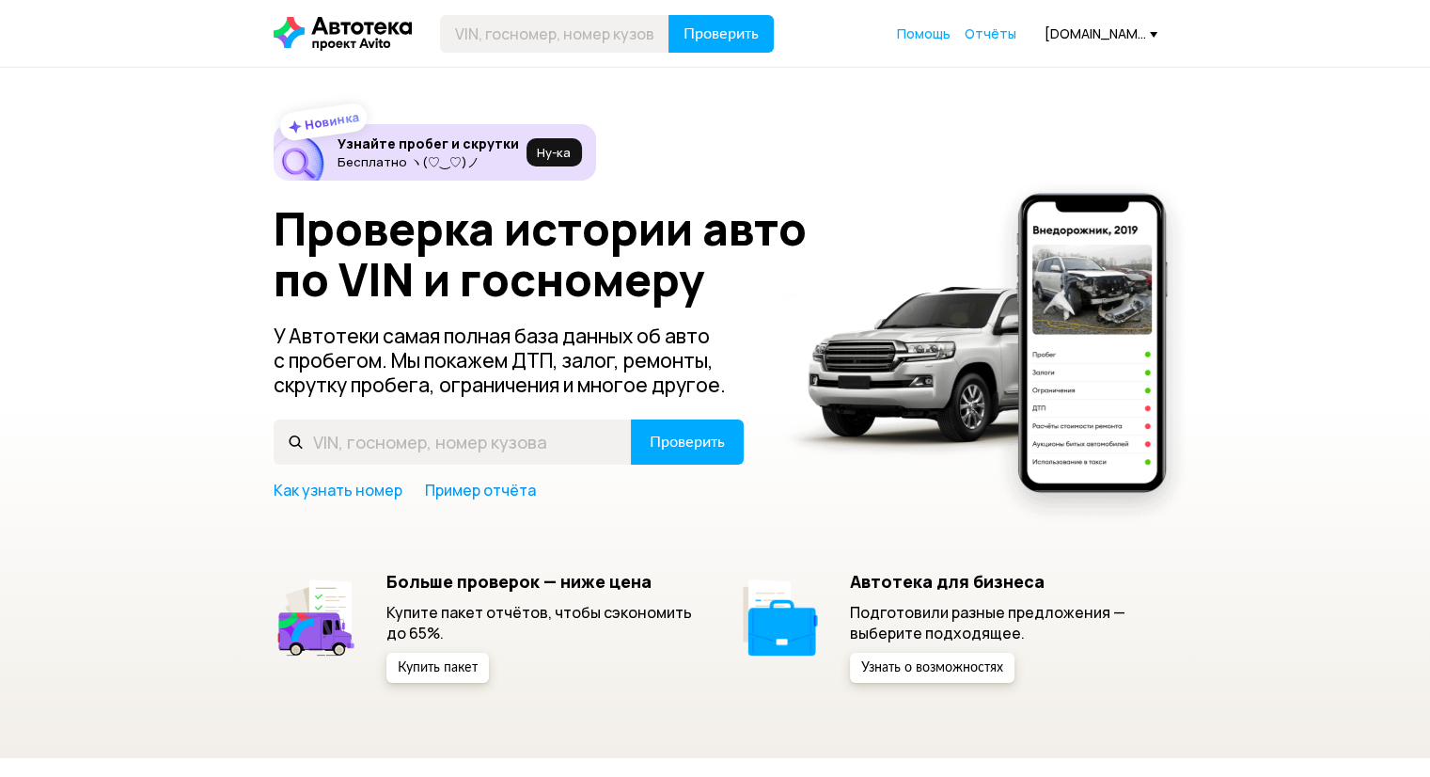
click at [1006, 45] on div "Проверить Помощь Отчёты [DOMAIN_NAME][EMAIL_ADDRESS][DOMAIN_NAME]" at bounding box center [715, 34] width 903 height 38
click at [1012, 34] on span "Отчёты" at bounding box center [991, 33] width 52 height 18
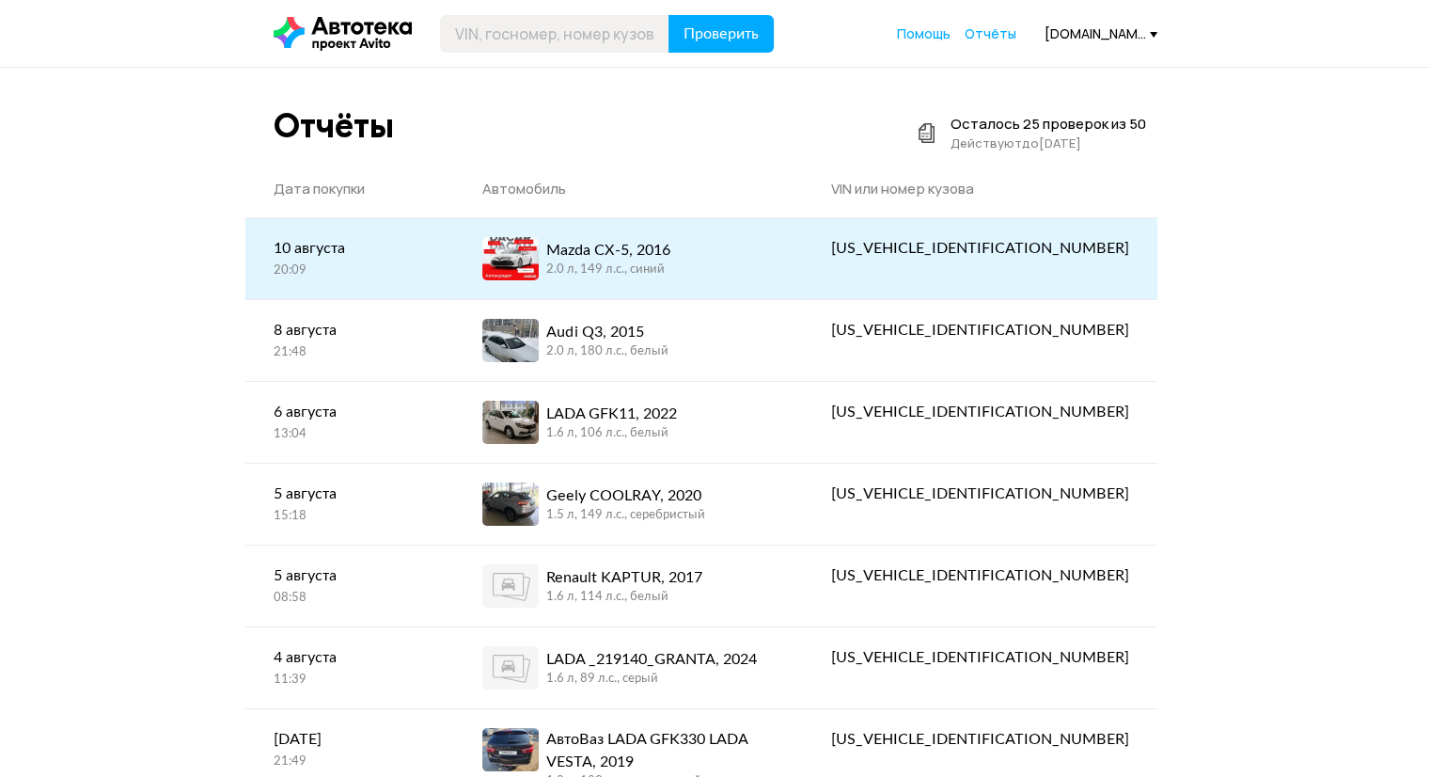
click at [759, 259] on div "Mazda CX-5, 2016 2.0 л, 149 л.c., синий" at bounding box center [628, 258] width 292 height 43
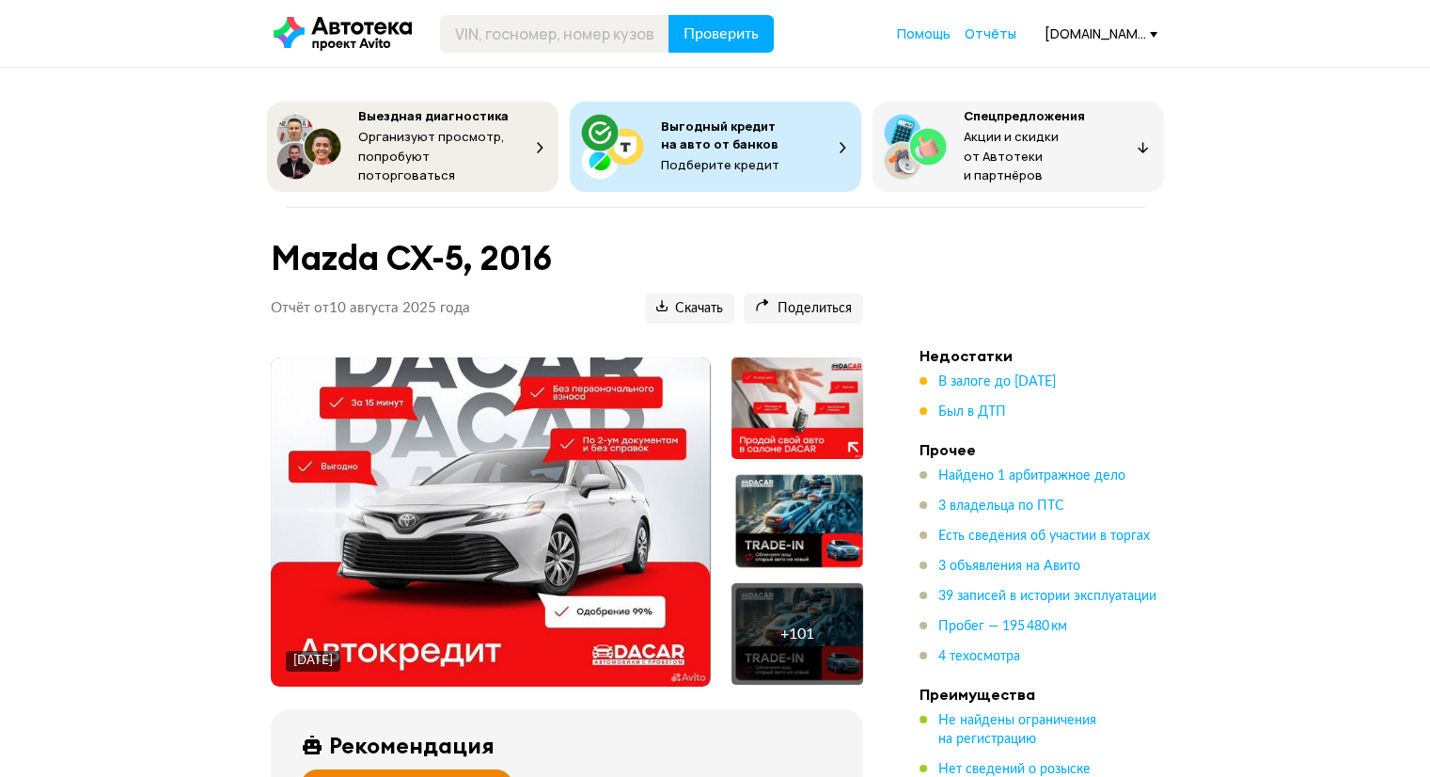
click at [606, 504] on img at bounding box center [490, 521] width 439 height 329
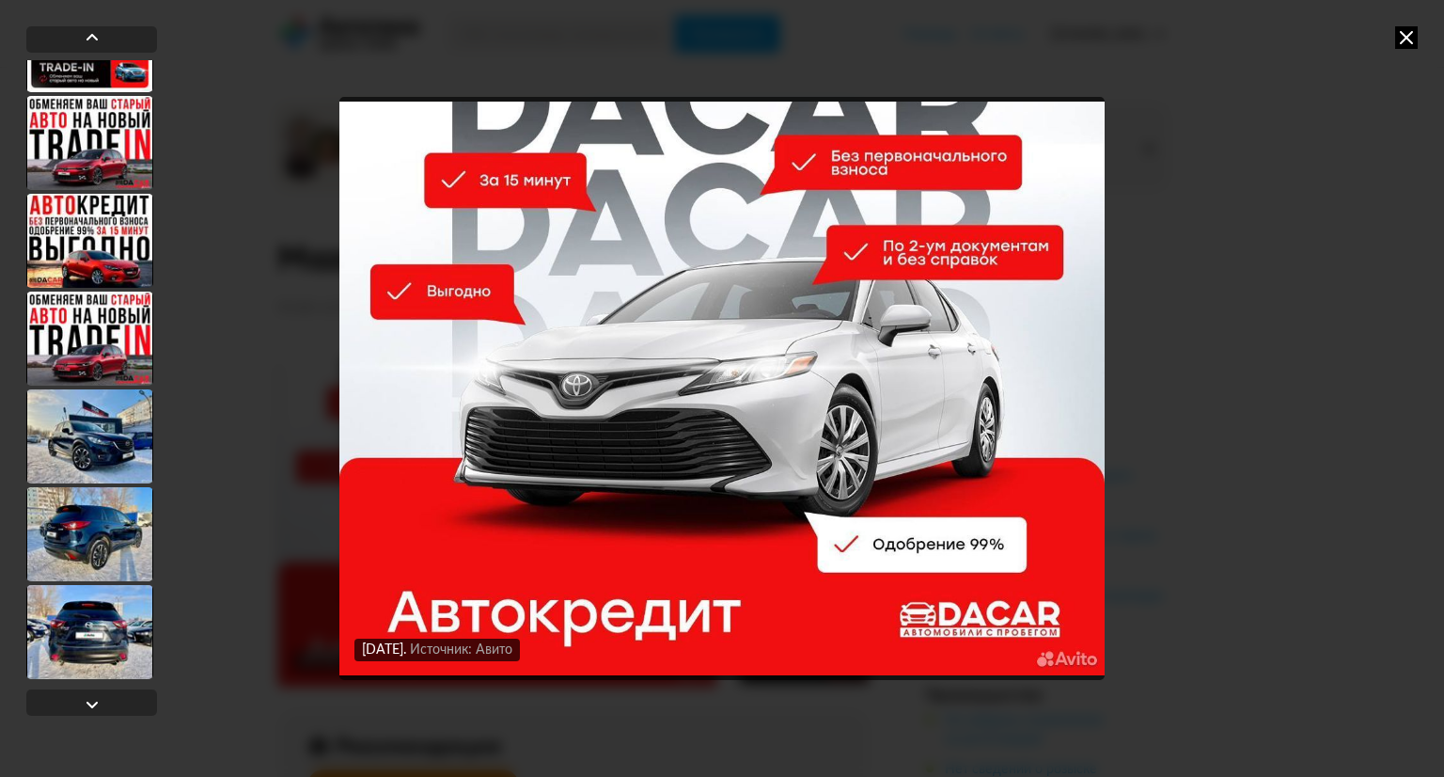
scroll to position [658, 0]
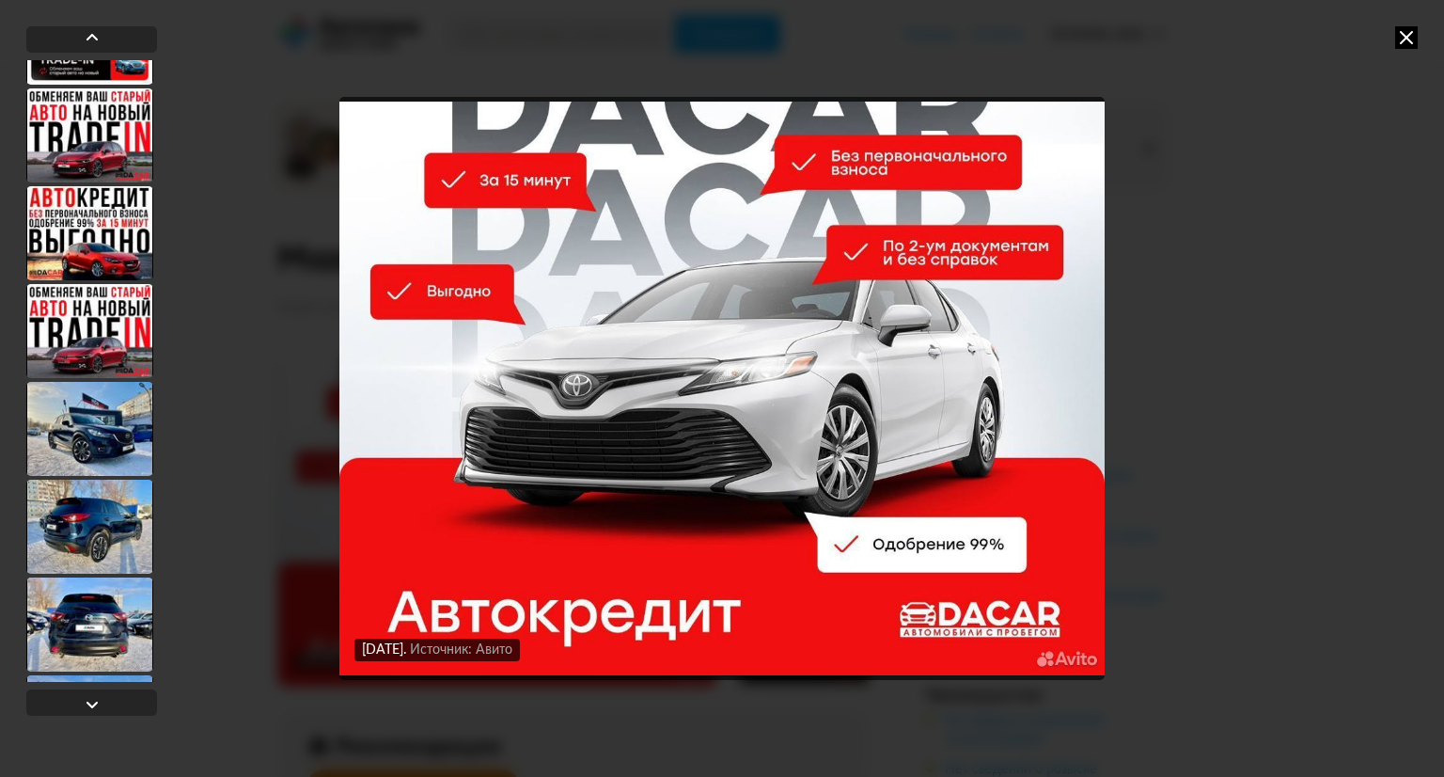
click at [103, 420] on div at bounding box center [89, 429] width 127 height 94
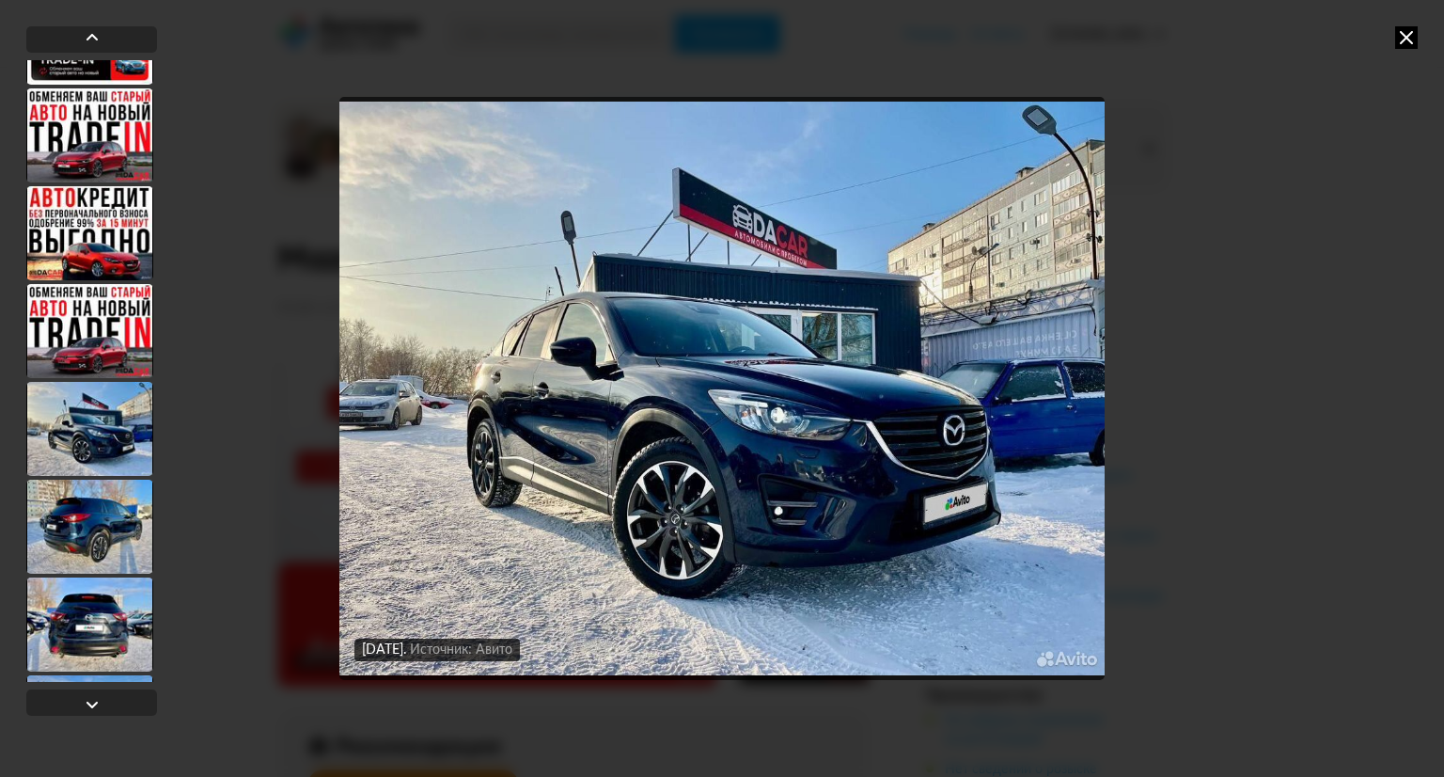
scroll to position [656, 0]
click at [89, 454] on div at bounding box center [90, 430] width 129 height 96
click at [84, 507] on div at bounding box center [89, 528] width 127 height 94
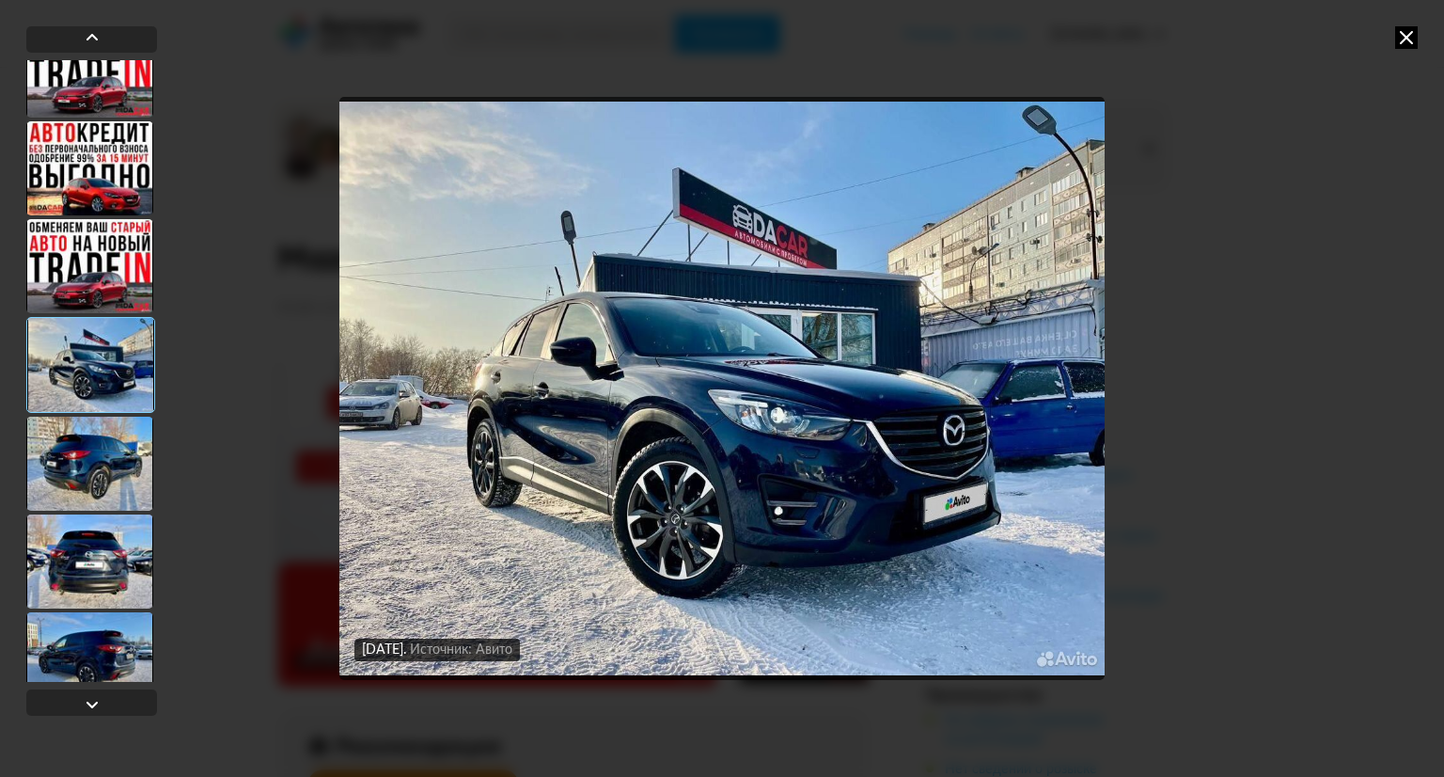
scroll to position [844, 0]
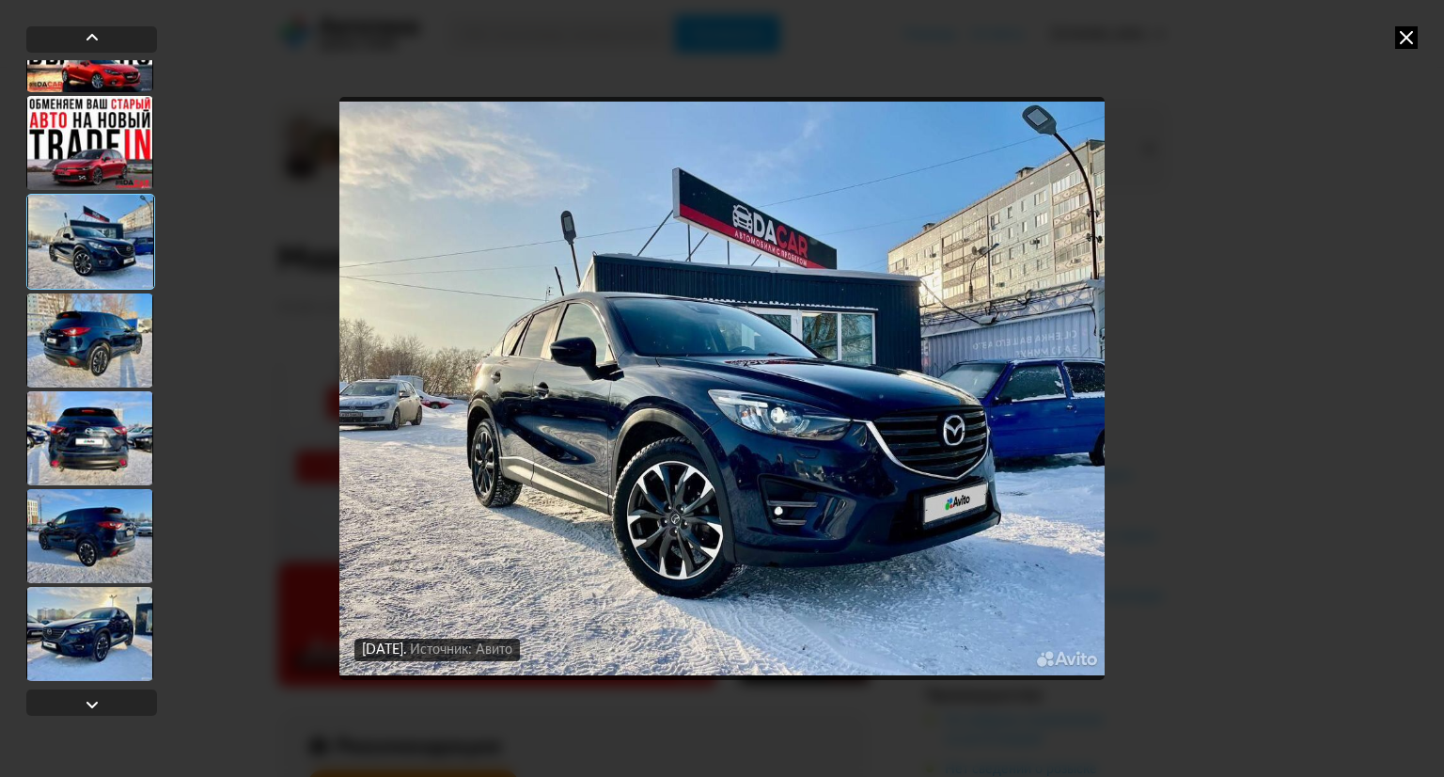
click at [84, 465] on div at bounding box center [89, 438] width 127 height 94
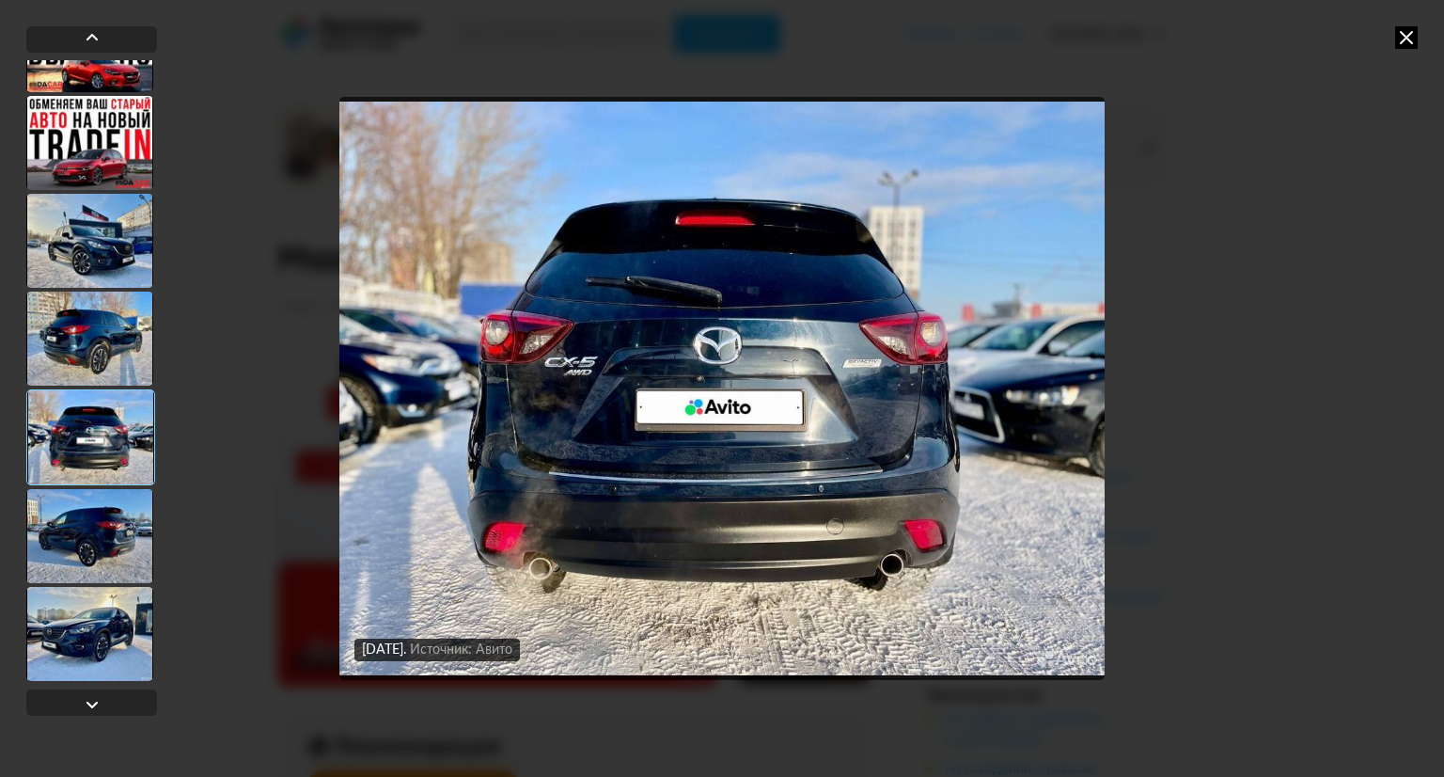
click at [94, 515] on div at bounding box center [89, 536] width 127 height 94
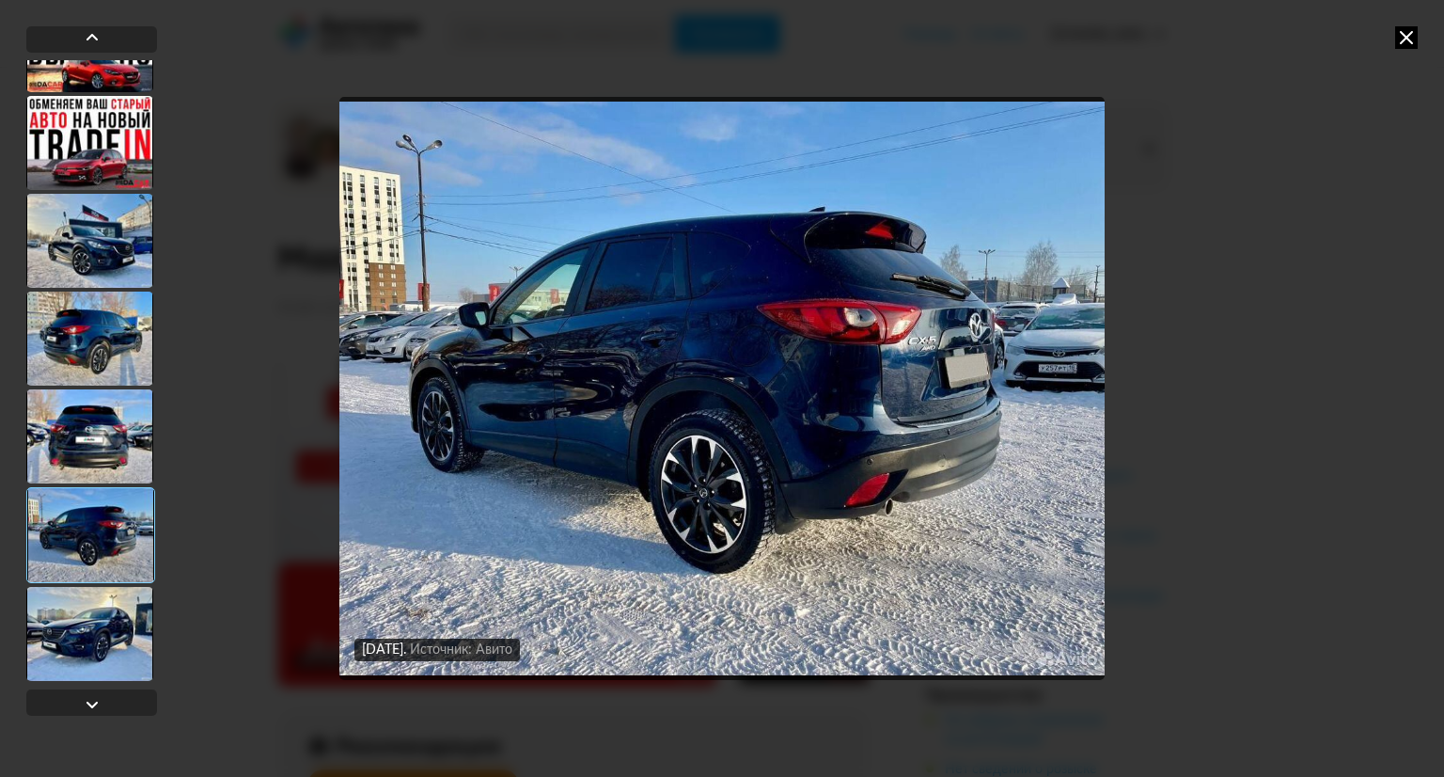
click at [91, 434] on div at bounding box center [89, 436] width 127 height 94
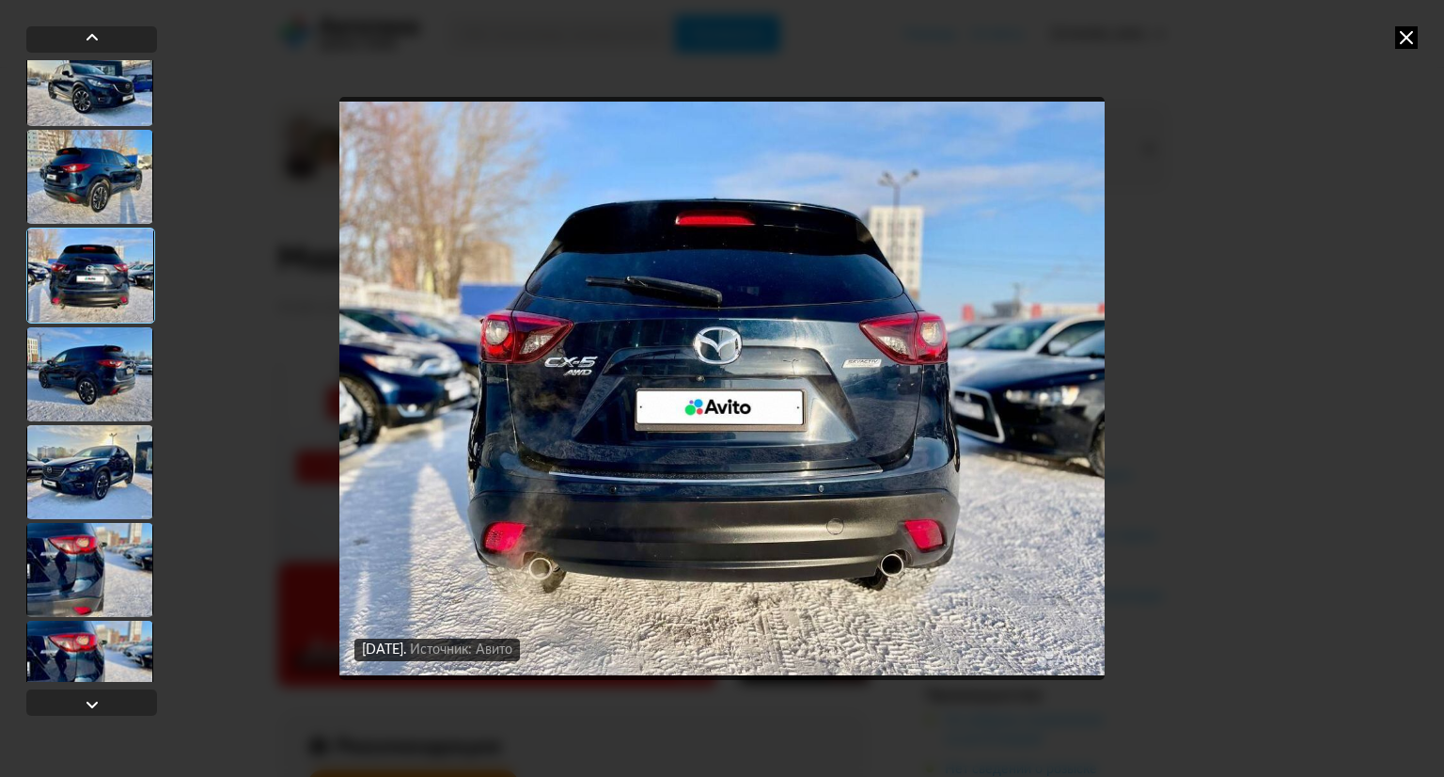
scroll to position [1221, 0]
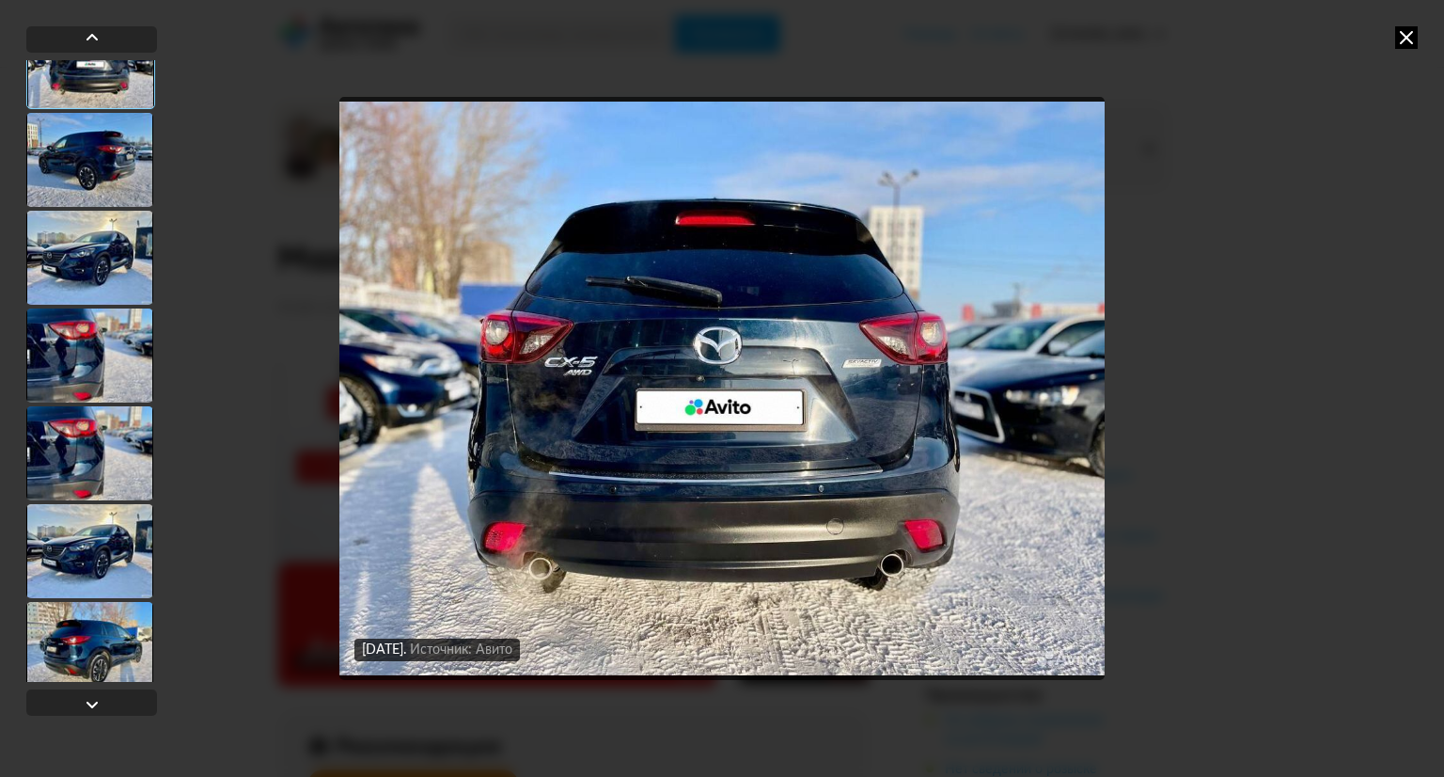
click at [98, 450] on div at bounding box center [89, 453] width 127 height 94
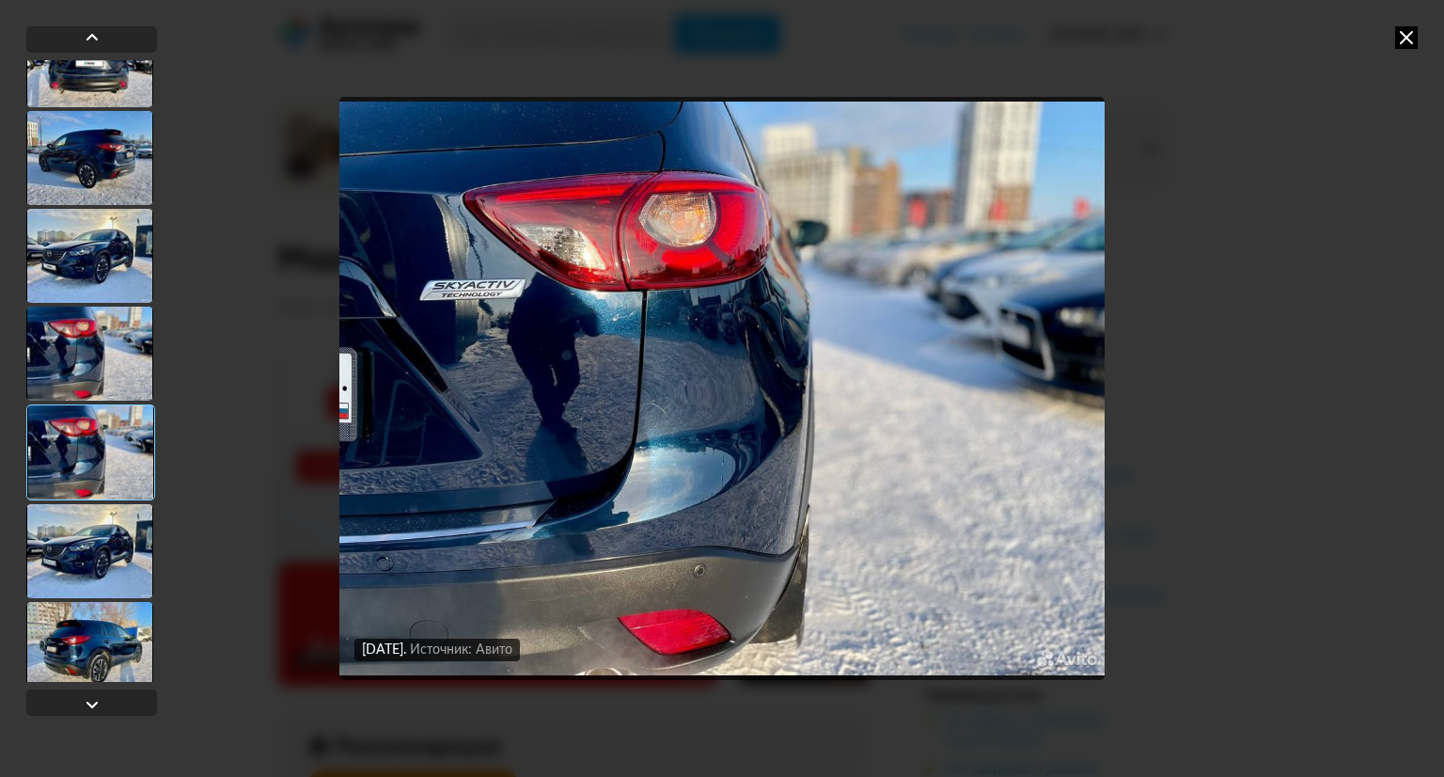
click at [68, 575] on div at bounding box center [89, 551] width 127 height 94
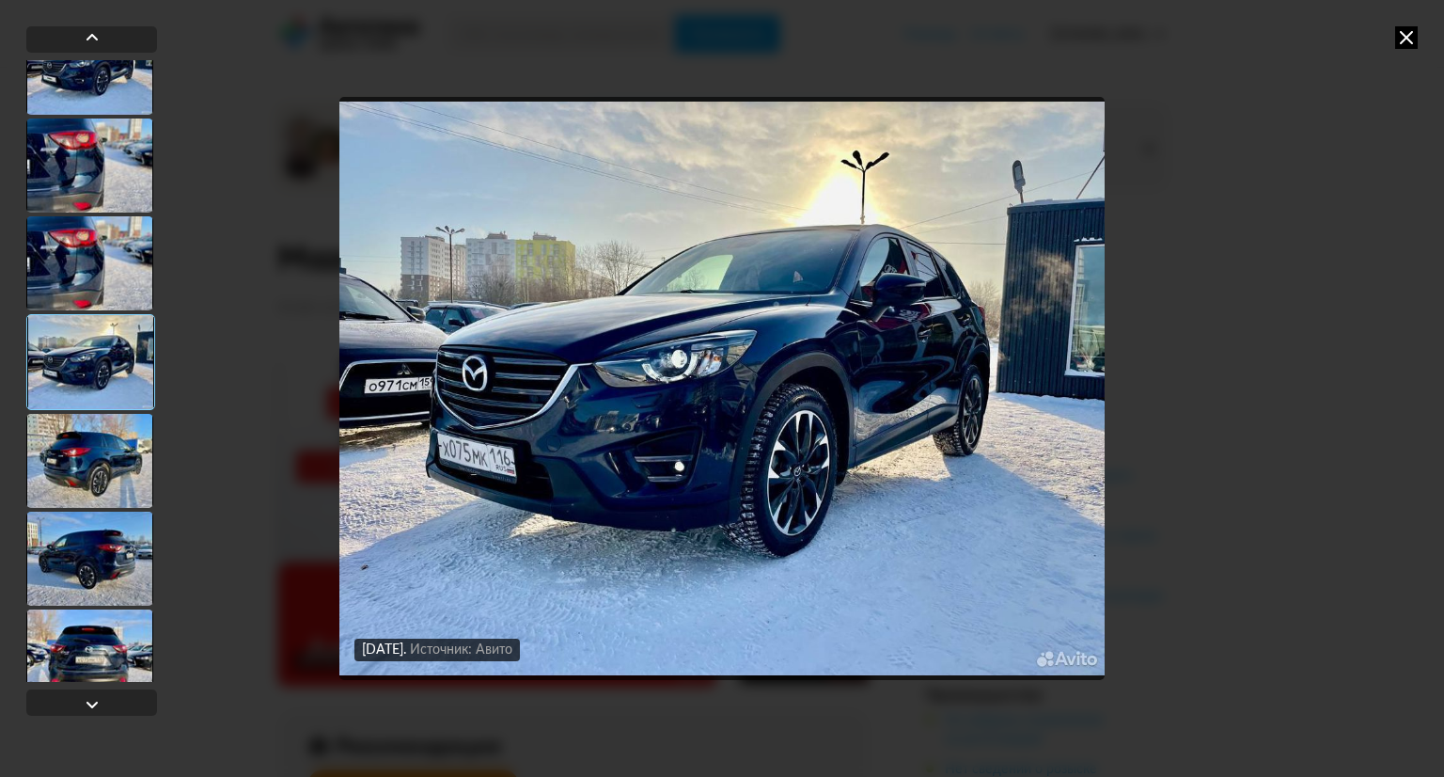
scroll to position [1879, 0]
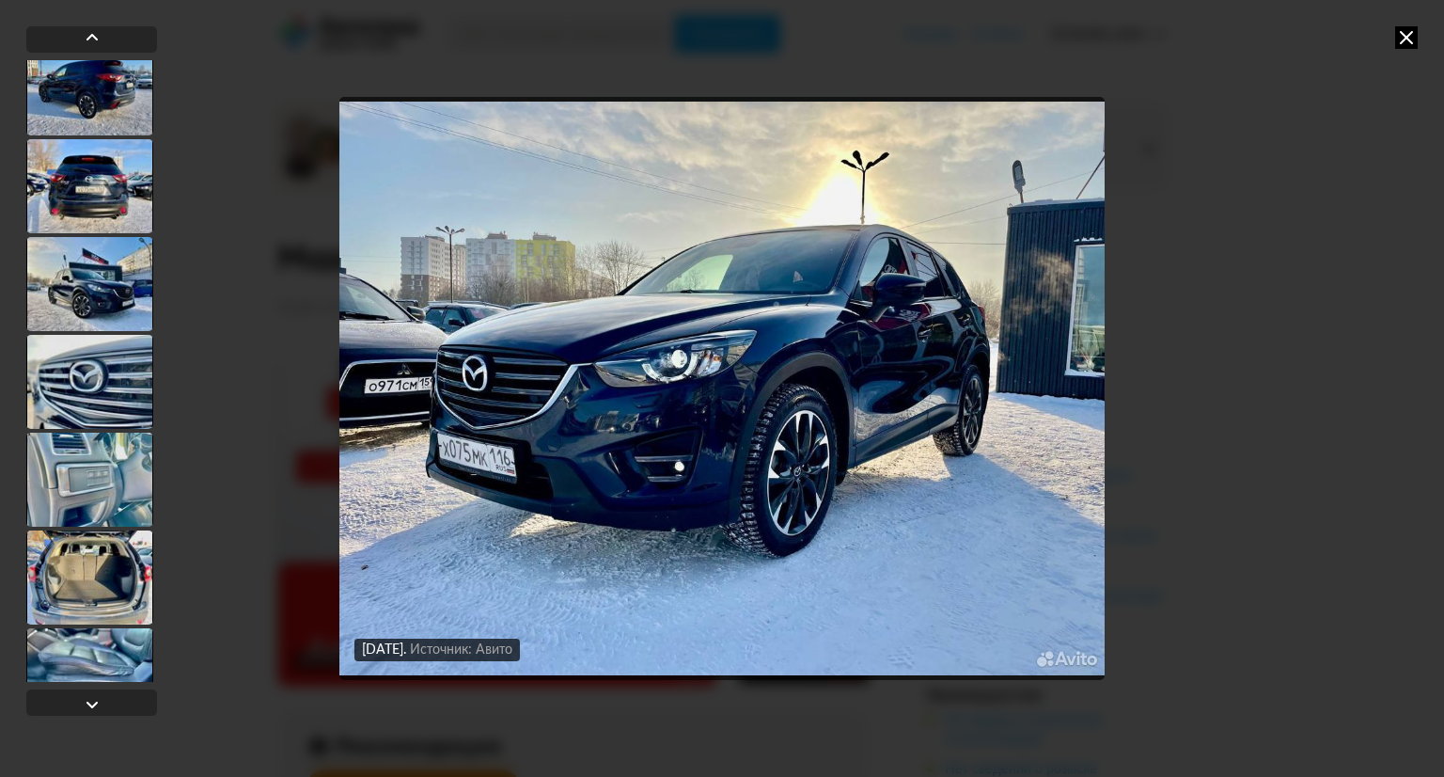
click at [82, 480] on div at bounding box center [89, 480] width 127 height 94
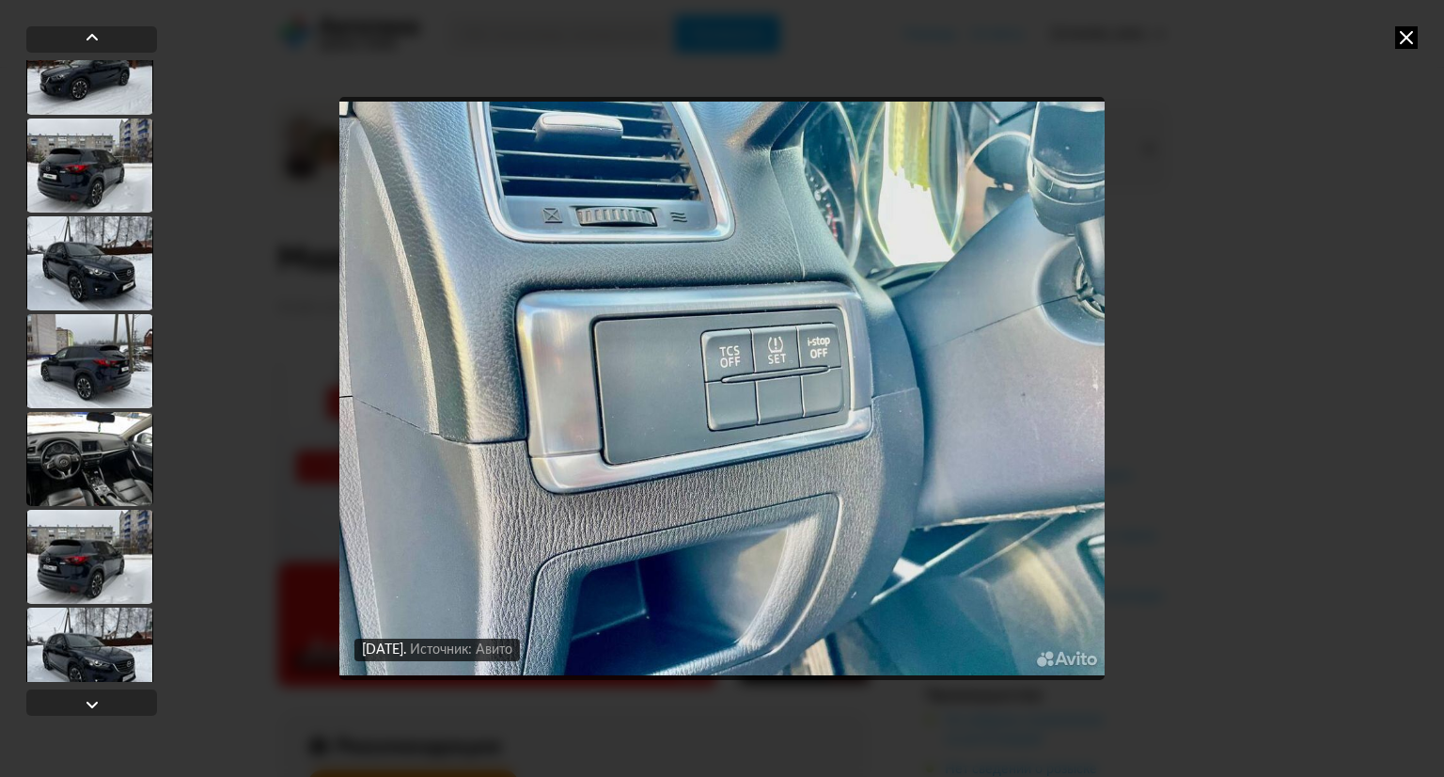
scroll to position [6202, 0]
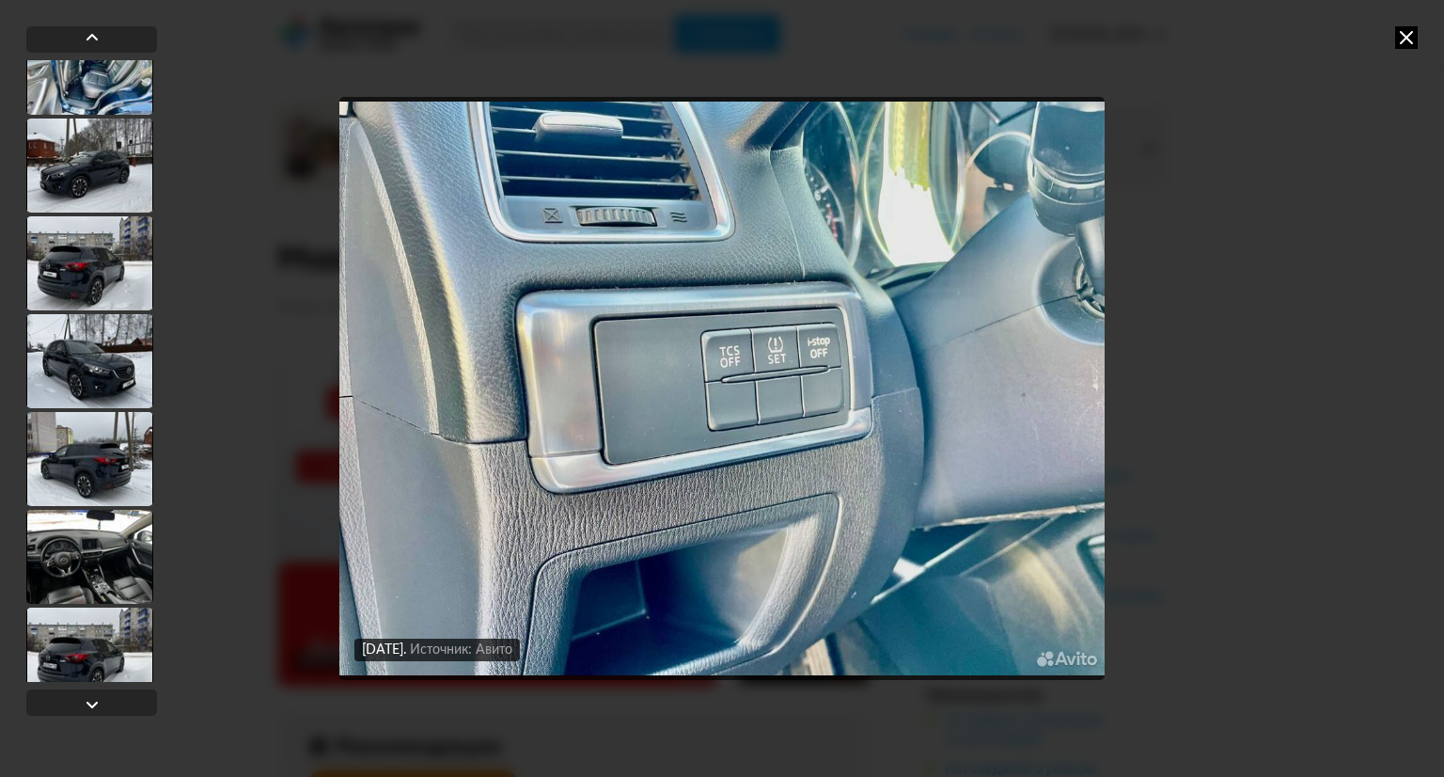
click at [89, 273] on div at bounding box center [89, 263] width 127 height 94
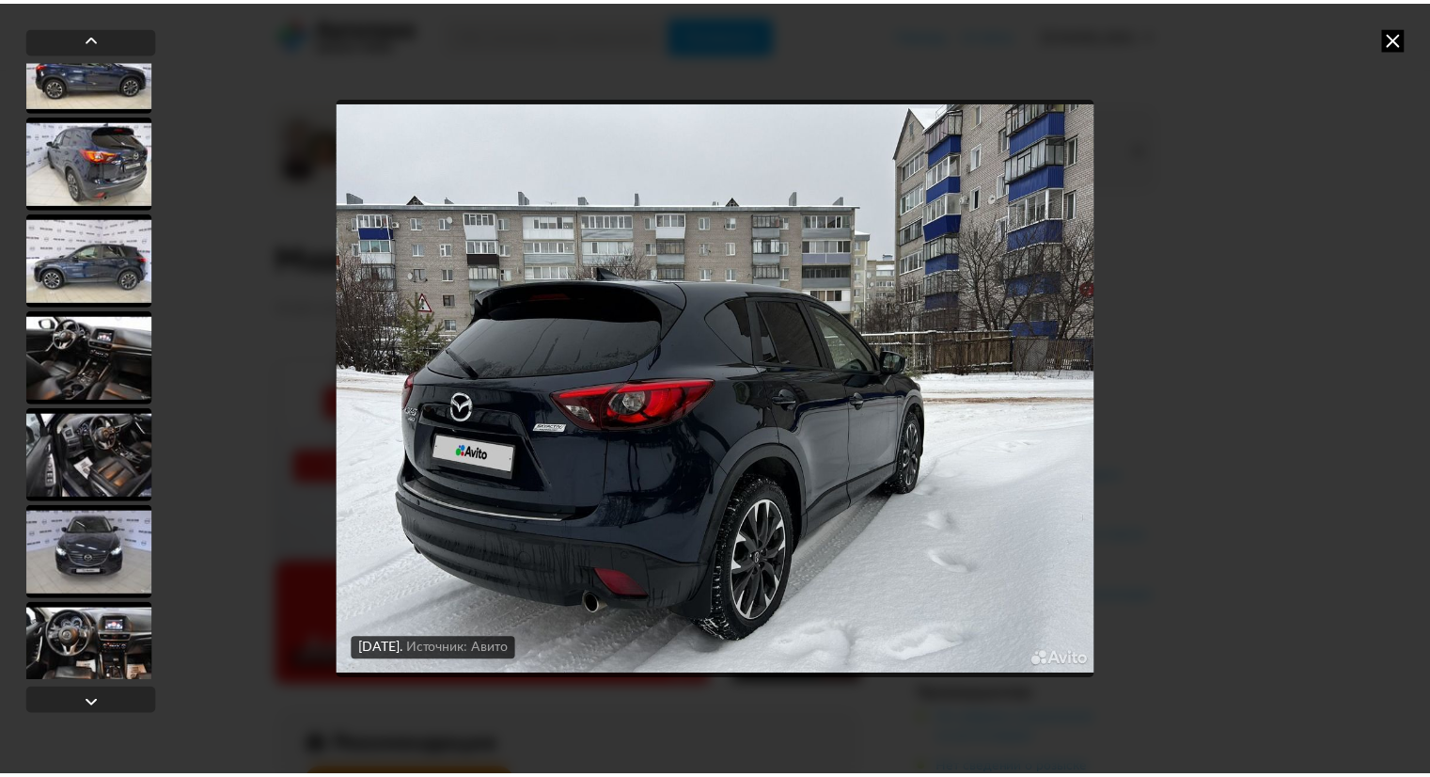
scroll to position [9550, 0]
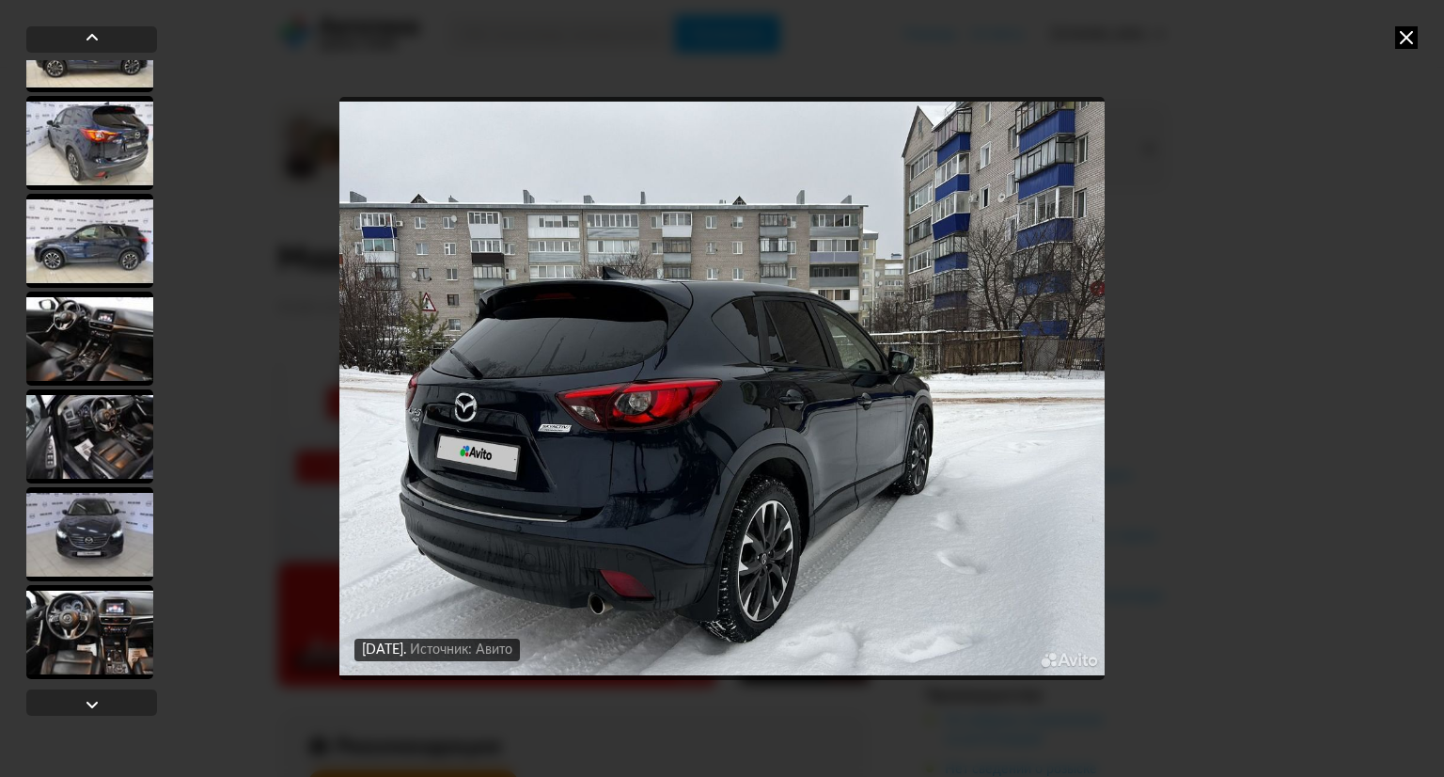
click at [1422, 33] on div "[DATE] Источник: Авито [DATE] Источник: Авито [DATE] Источник: Авито [DATE] Ист…" at bounding box center [722, 388] width 1444 height 777
click at [1416, 34] on icon at bounding box center [1406, 37] width 23 height 23
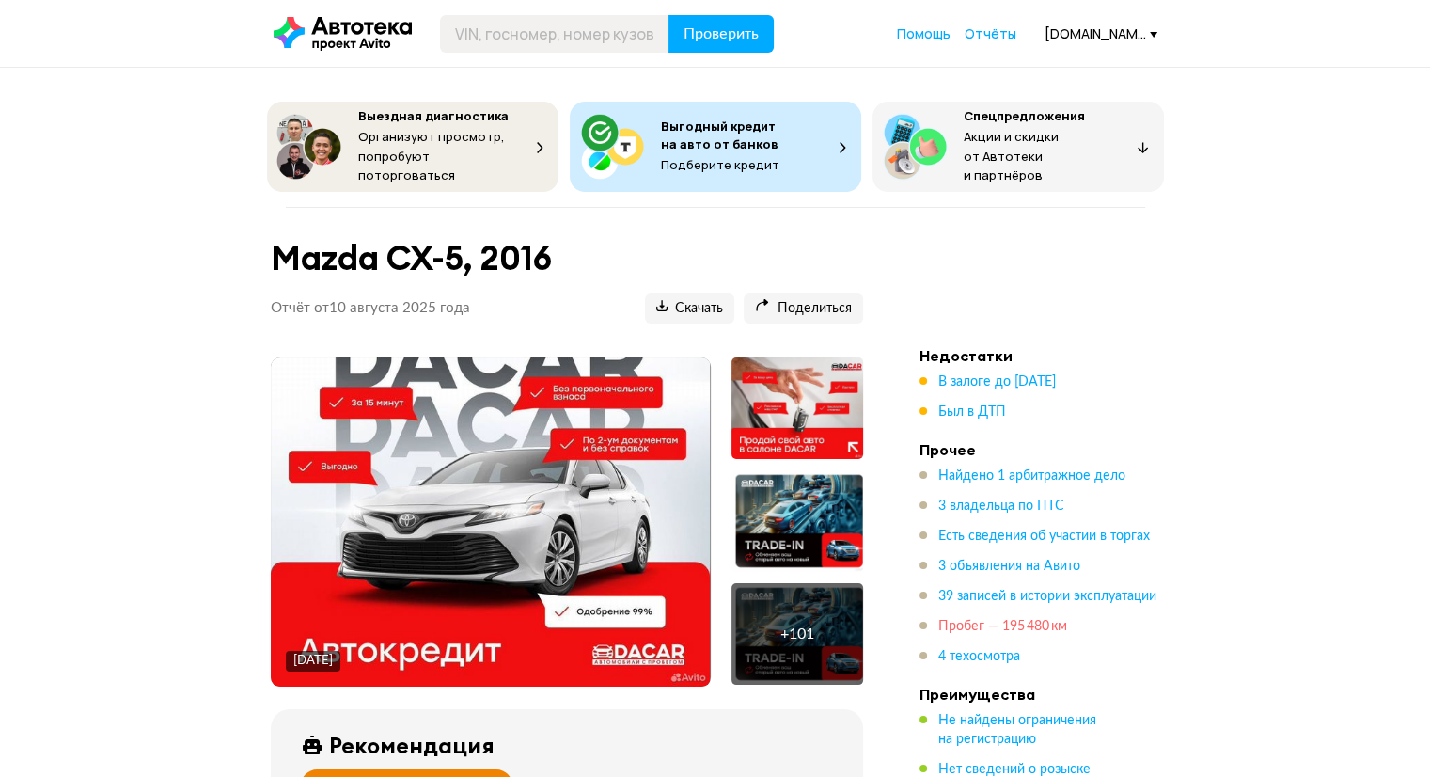
click at [1023, 620] on span "Пробег — 195 480 км" at bounding box center [1002, 626] width 129 height 13
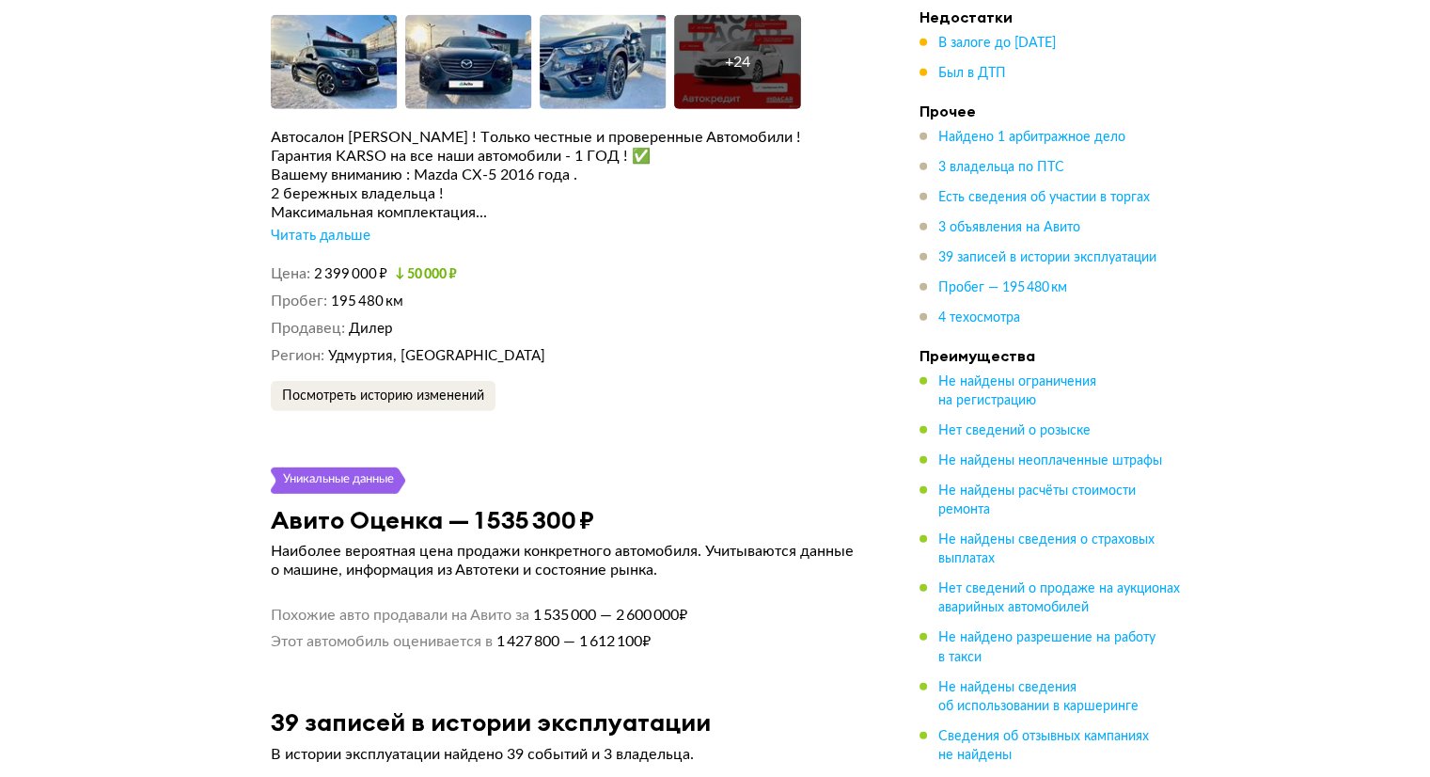
scroll to position [5382, 0]
